Goal: Browse casually

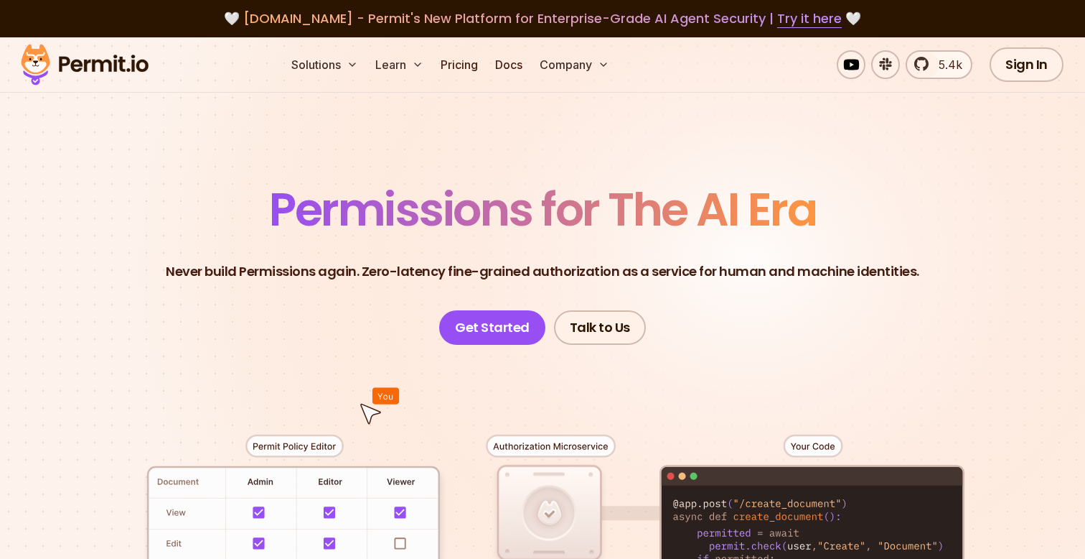
click at [546, 182] on span "Permissions for The AI Era" at bounding box center [542, 209] width 547 height 64
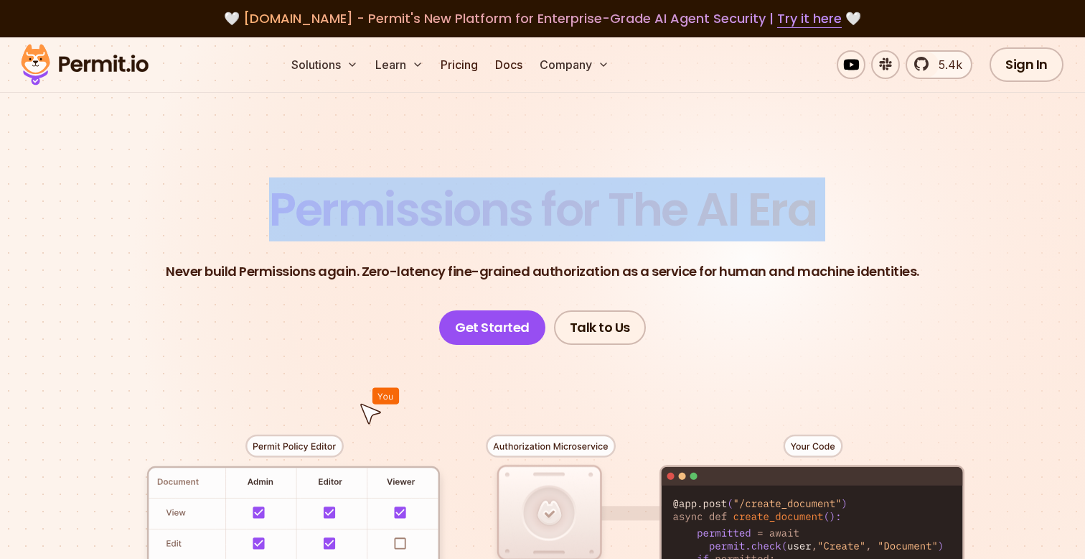
click at [546, 182] on span "Permissions for The AI Era" at bounding box center [542, 209] width 547 height 64
click at [382, 162] on section "Permissions for The AI Era Never build Permissions again. Zero-latency fine-gra…" at bounding box center [542, 511] width 1085 height 948
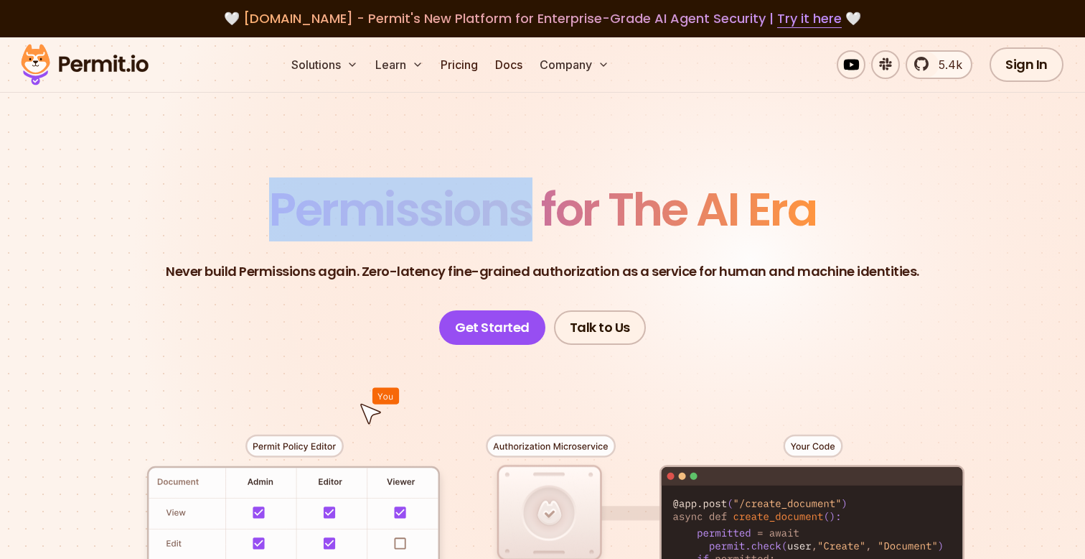
click at [382, 162] on section "Permissions for The AI Era Never build Permissions again. Zero-latency fine-gra…" at bounding box center [542, 511] width 1085 height 948
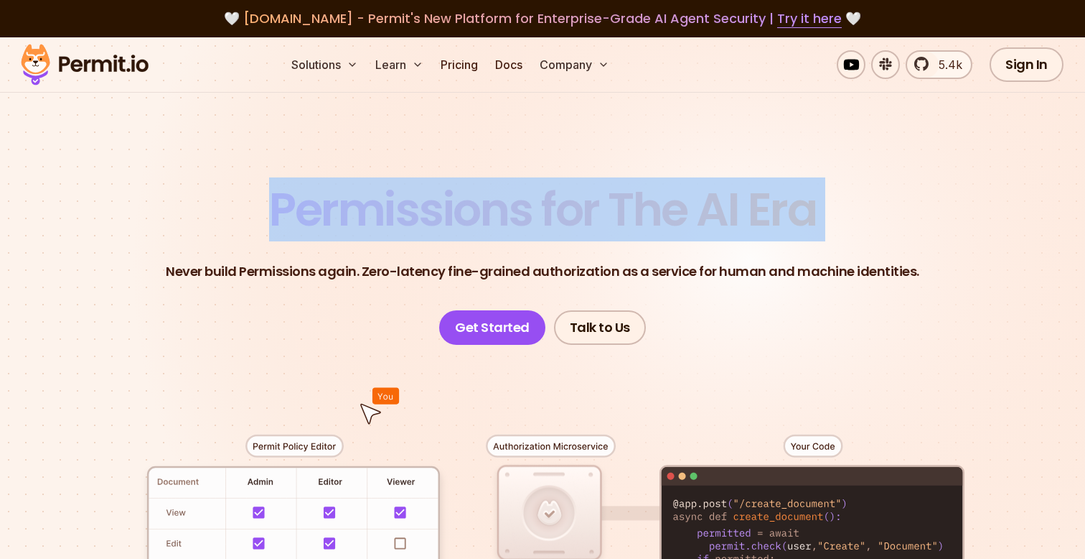
drag, startPoint x: 382, startPoint y: 162, endPoint x: 440, endPoint y: 209, distance: 74.6
click at [440, 209] on section "Permissions for The AI Era Never build Permissions again. Zero-latency fine-gra…" at bounding box center [542, 511] width 1085 height 948
click at [442, 206] on span "Permissions for The AI Era" at bounding box center [542, 209] width 547 height 64
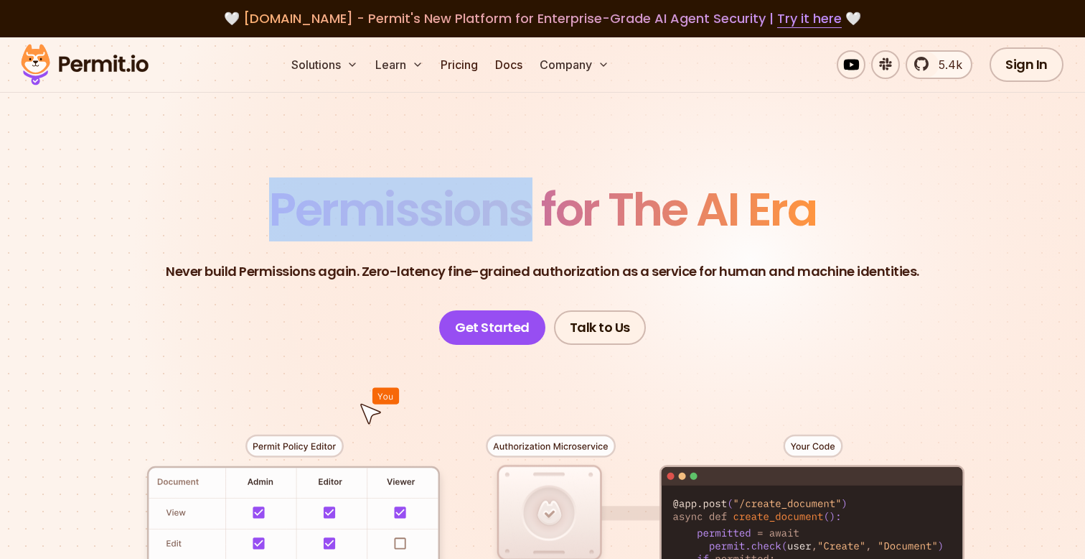
click at [442, 206] on span "Permissions for The AI Era" at bounding box center [542, 209] width 547 height 64
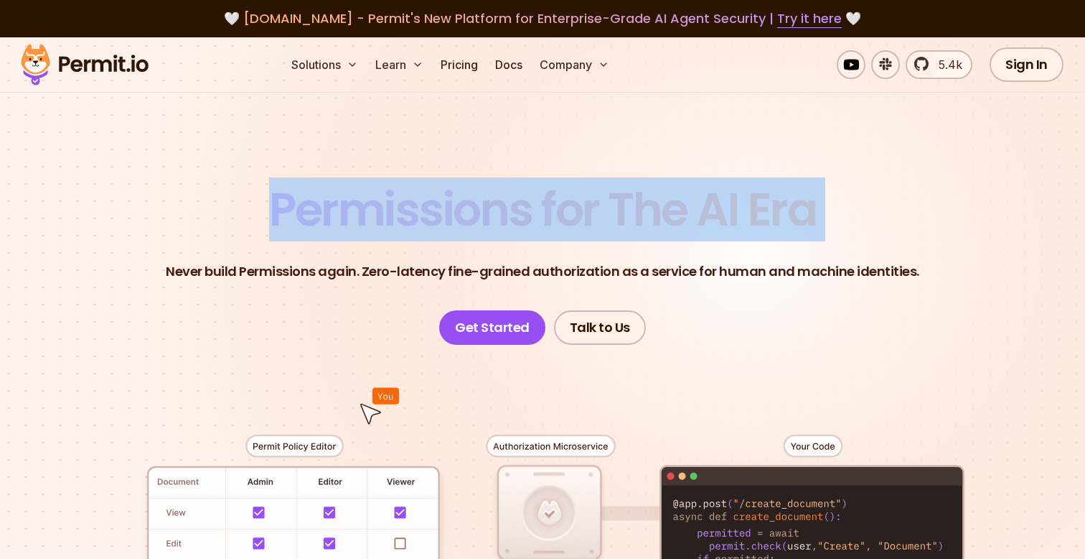
click at [442, 206] on span "Permissions for The AI Era" at bounding box center [542, 209] width 547 height 64
